Goal: Browse casually: Explore the website without a specific task or goal

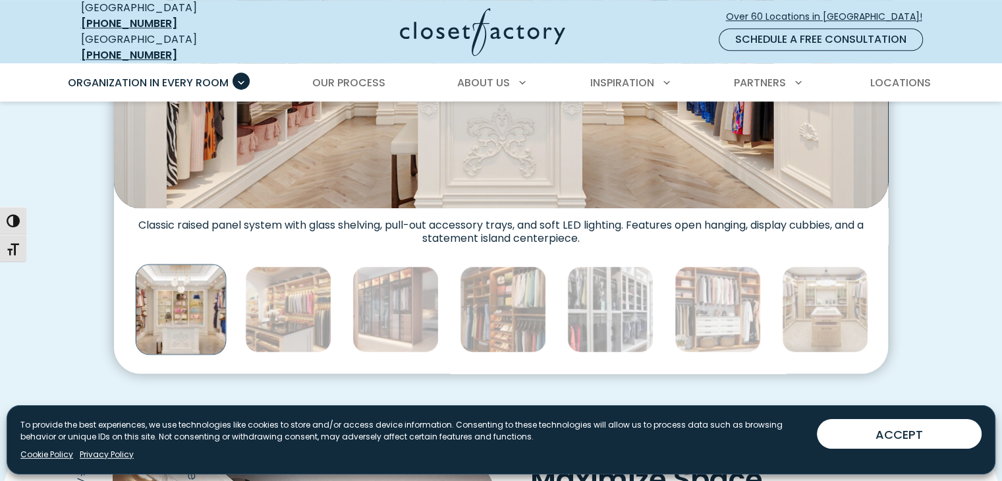
scroll to position [733, 0]
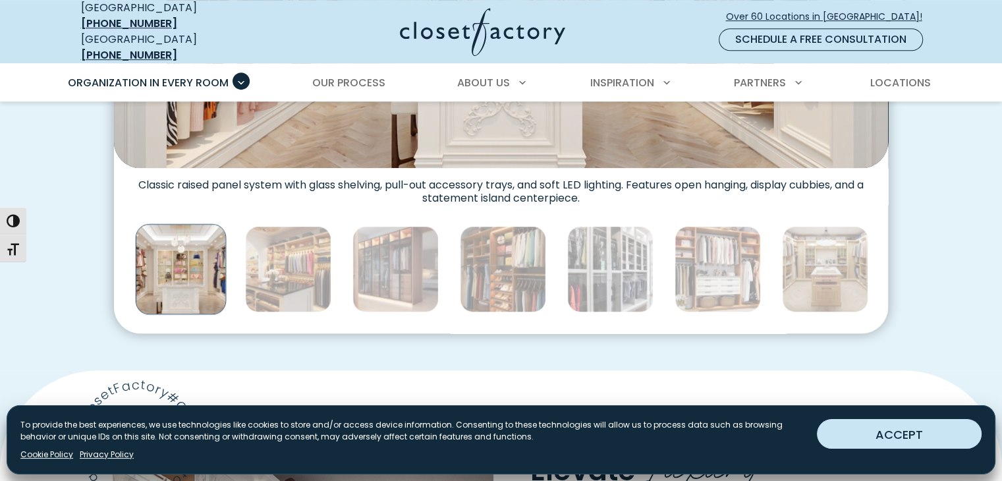
click at [899, 431] on button "ACCEPT" at bounding box center [899, 434] width 165 height 30
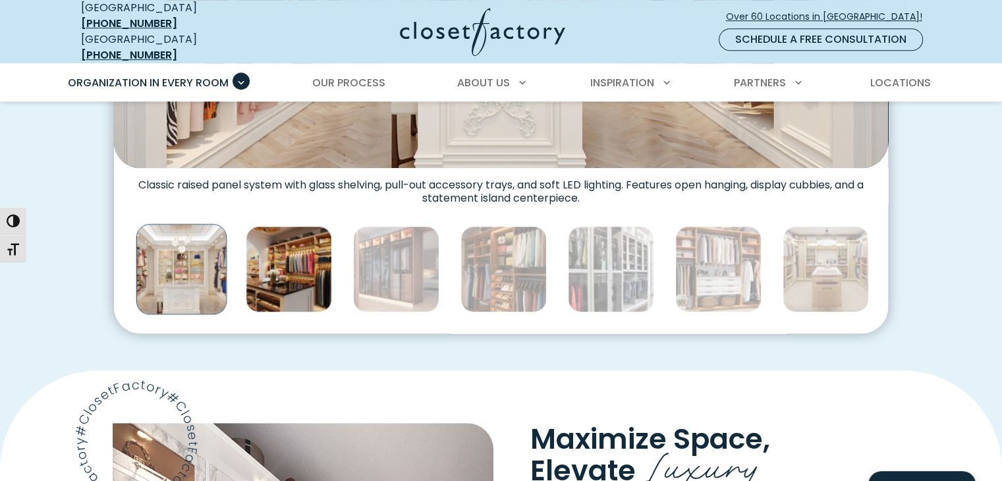
click at [287, 260] on img "Thumbnail Gallery" at bounding box center [289, 269] width 86 height 86
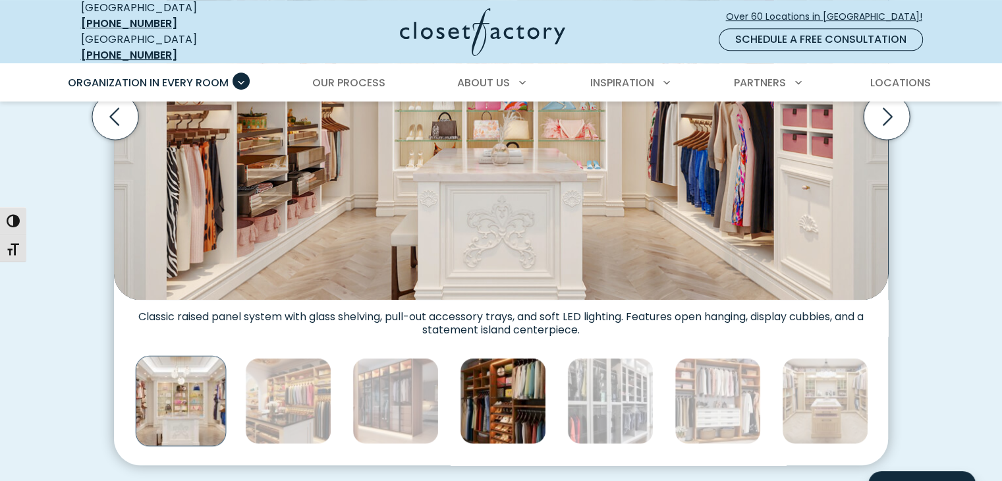
scroll to position [667, 0]
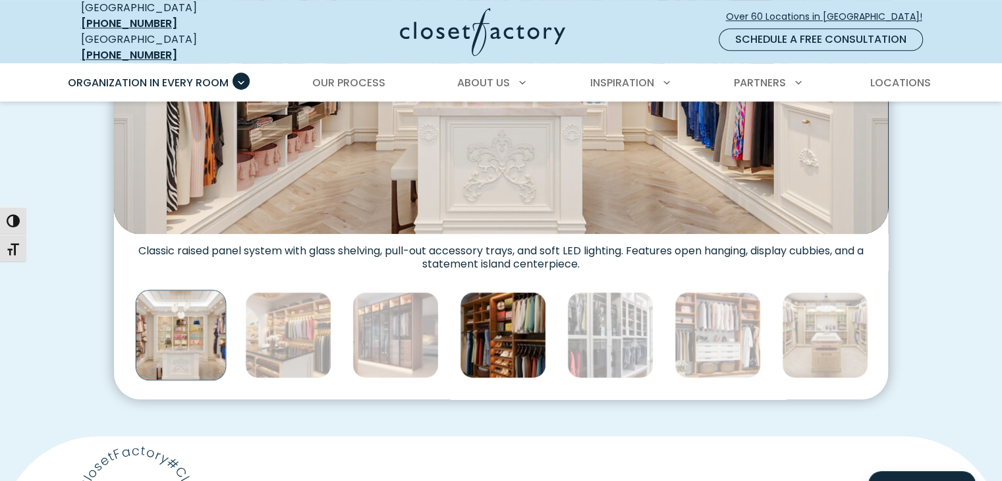
click at [501, 327] on img "Thumbnail Gallery" at bounding box center [503, 335] width 86 height 86
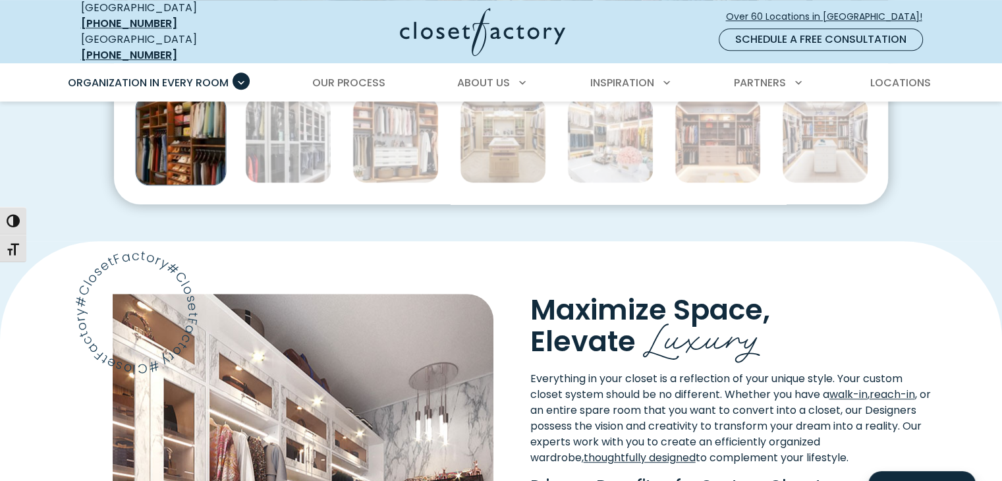
scroll to position [677, 0]
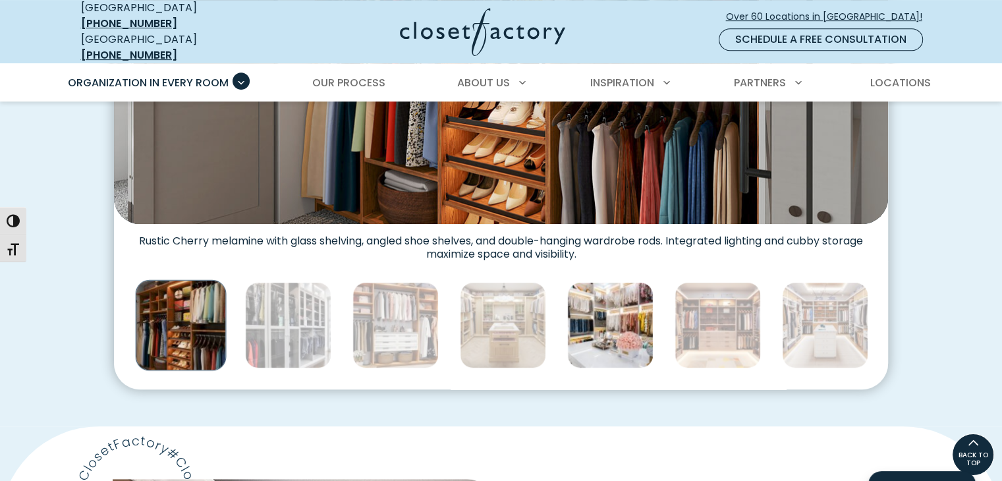
click at [638, 313] on img "Thumbnail Gallery" at bounding box center [610, 325] width 86 height 86
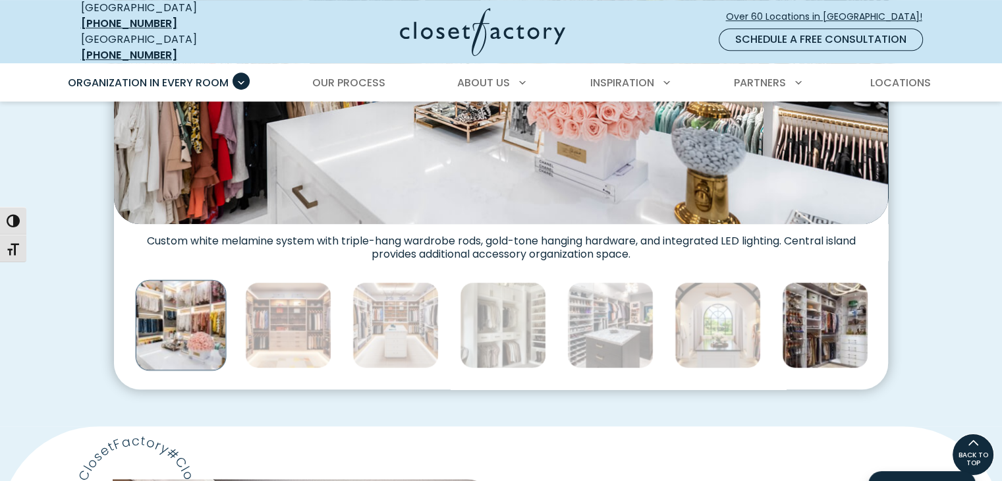
click at [818, 319] on img "Thumbnail Gallery" at bounding box center [825, 325] width 86 height 86
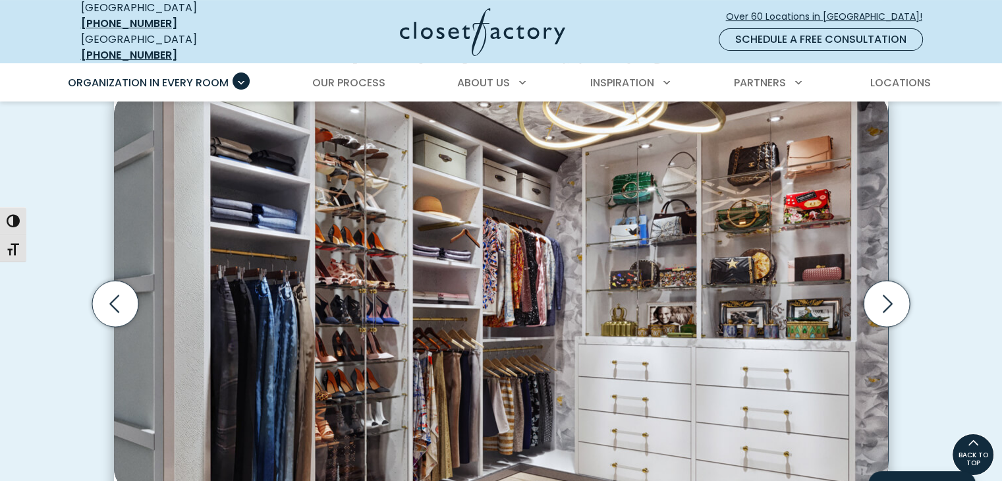
scroll to position [414, 0]
click at [885, 298] on icon "Next slide" at bounding box center [888, 304] width 10 height 18
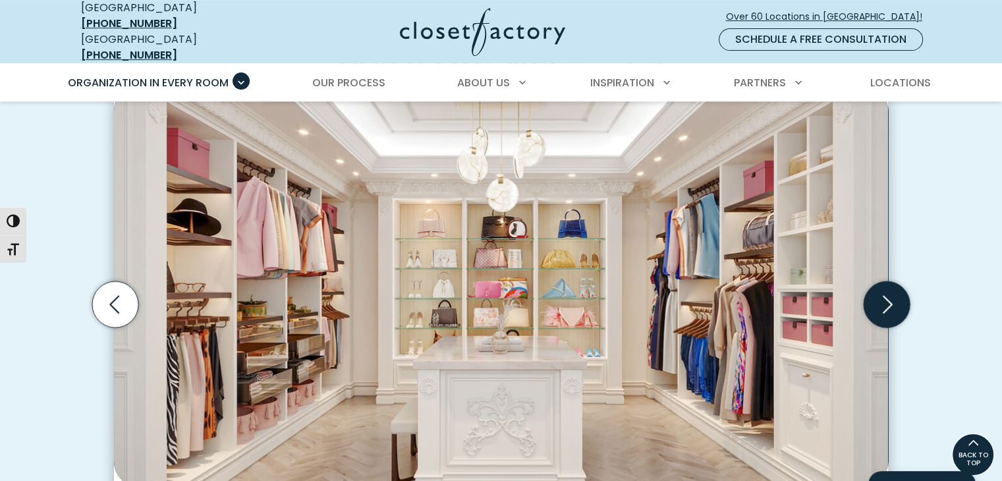
click at [885, 298] on icon "Next slide" at bounding box center [888, 304] width 10 height 18
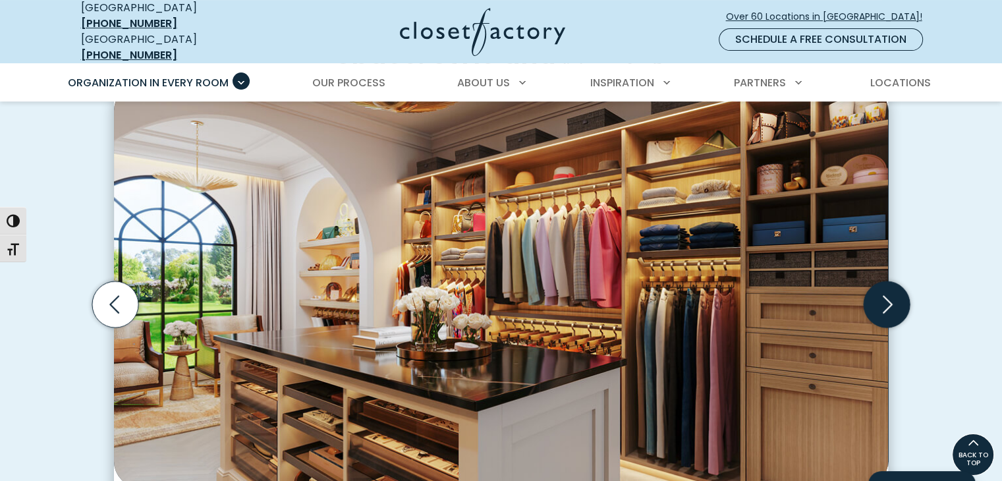
click at [885, 298] on icon "Next slide" at bounding box center [888, 304] width 10 height 18
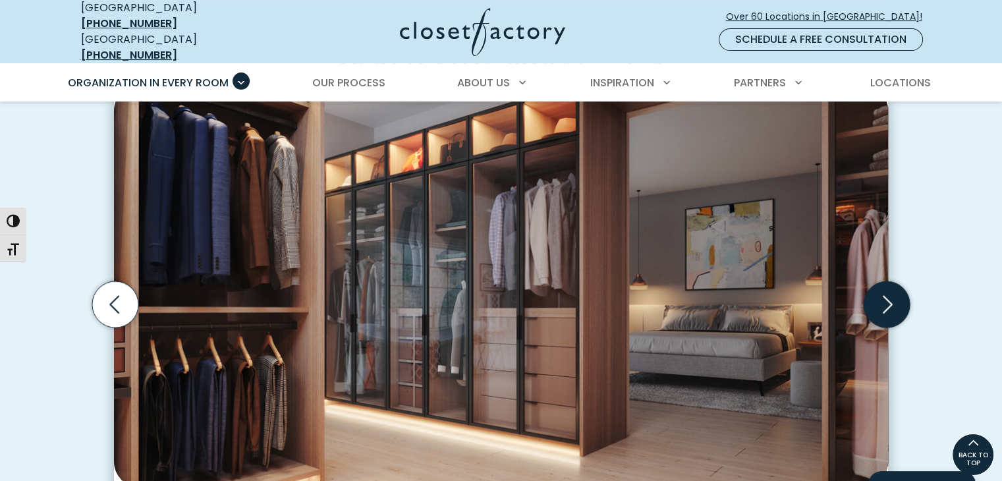
click at [885, 298] on icon "Next slide" at bounding box center [888, 304] width 10 height 18
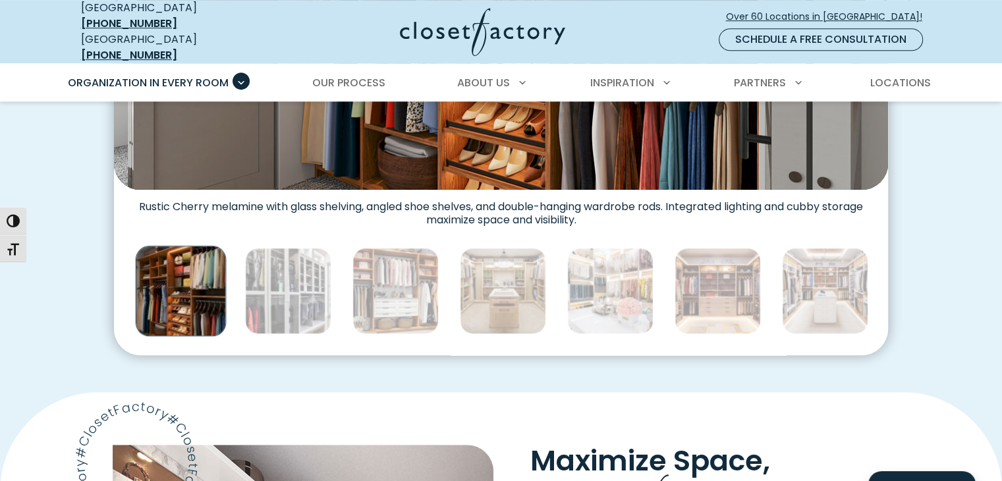
scroll to position [0, 0]
